Goal: Navigation & Orientation: Find specific page/section

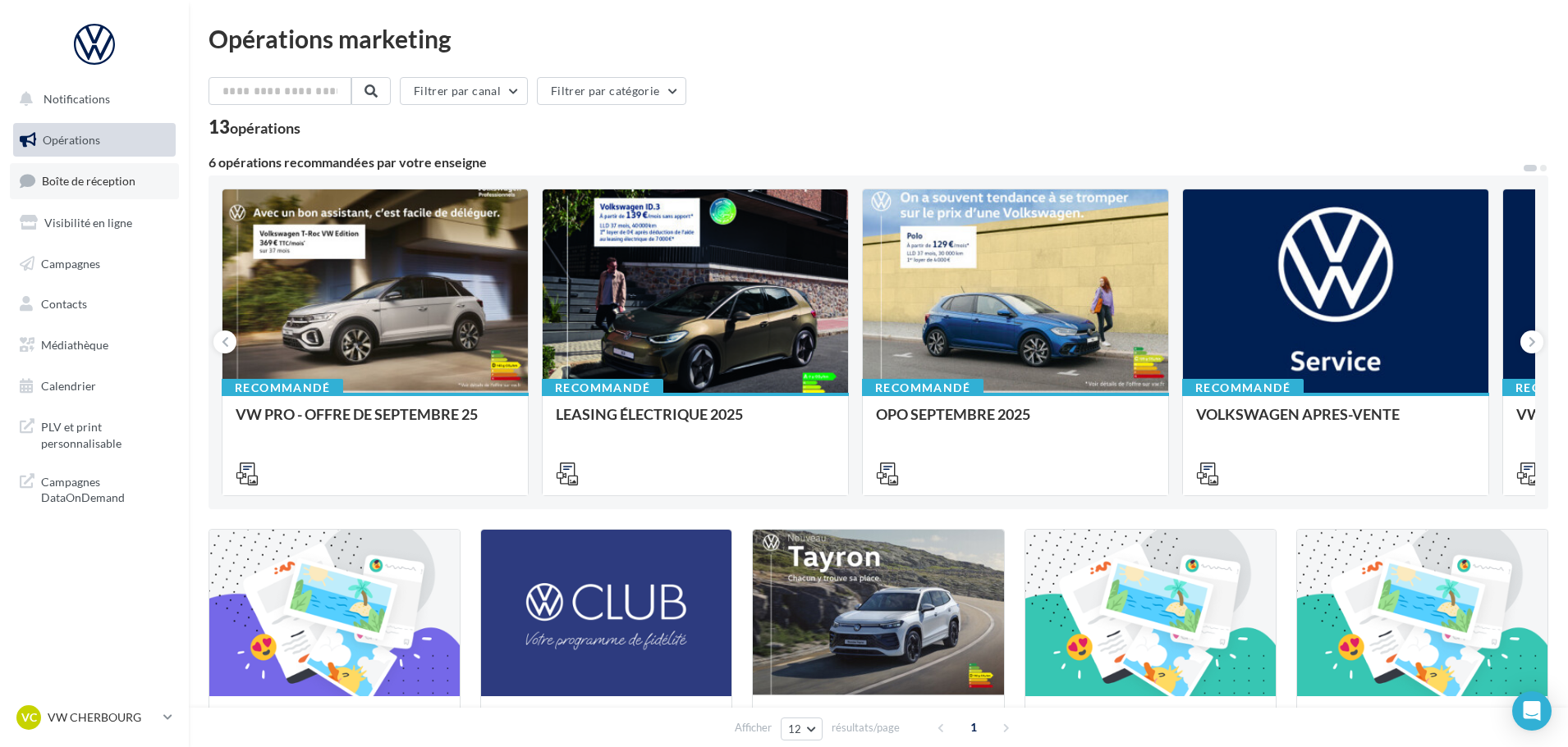
click at [86, 189] on link "Boîte de réception" at bounding box center [94, 181] width 169 height 35
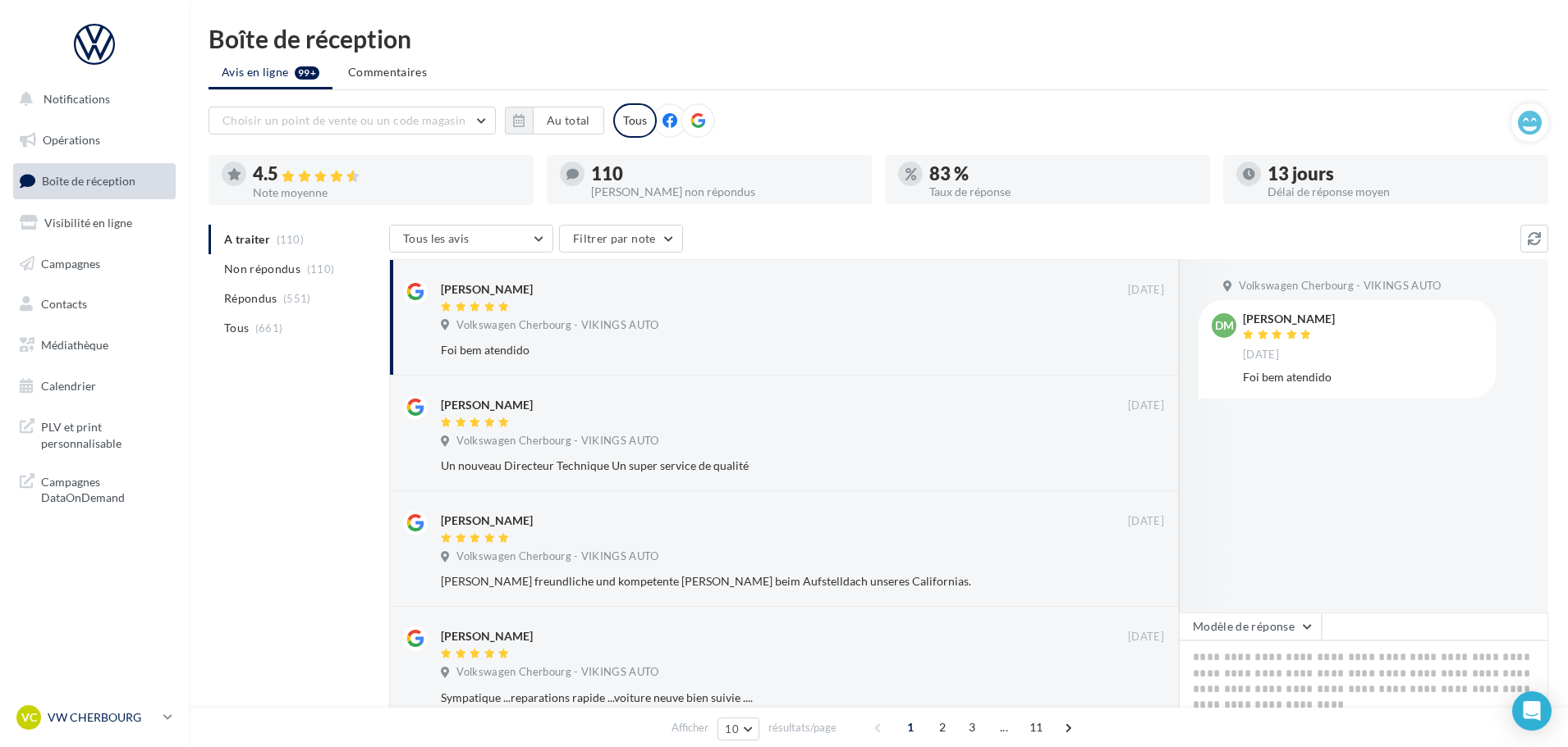
click at [90, 721] on p "VW CHERBOURG" at bounding box center [102, 717] width 109 height 17
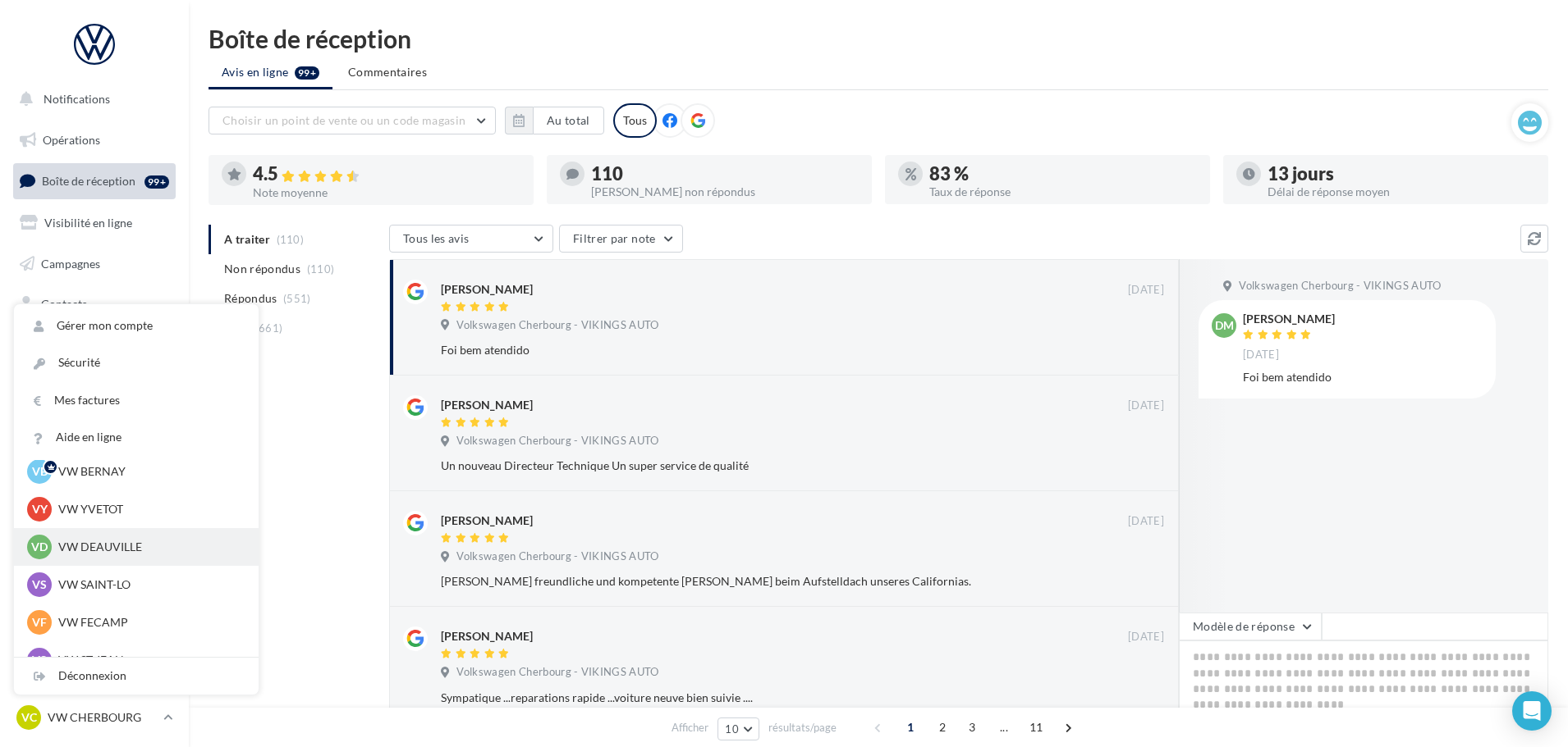
scroll to position [82, 0]
click at [99, 550] on p "VW SAINT-LO" at bounding box center [148, 556] width 181 height 17
